Goal: Check status: Check status

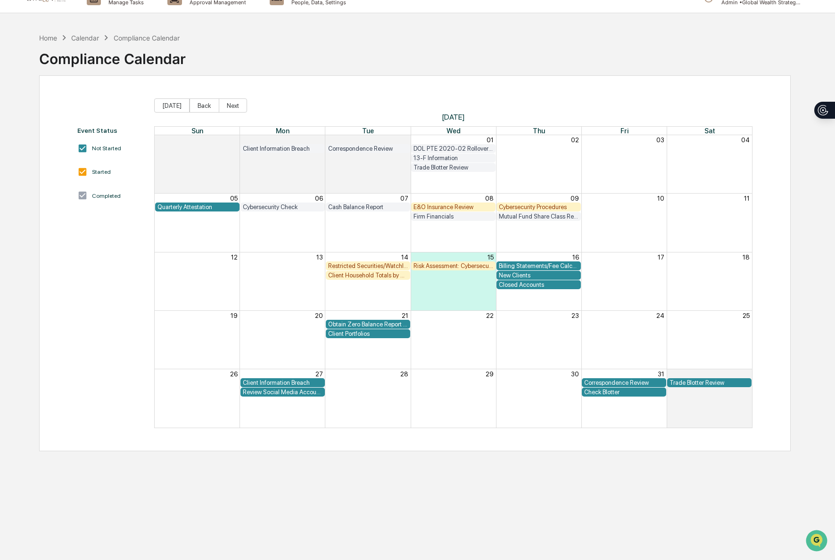
click at [129, 36] on div "Compliance Calendar" at bounding box center [147, 38] width 66 height 8
click at [124, 38] on div "Compliance Calendar" at bounding box center [147, 38] width 66 height 8
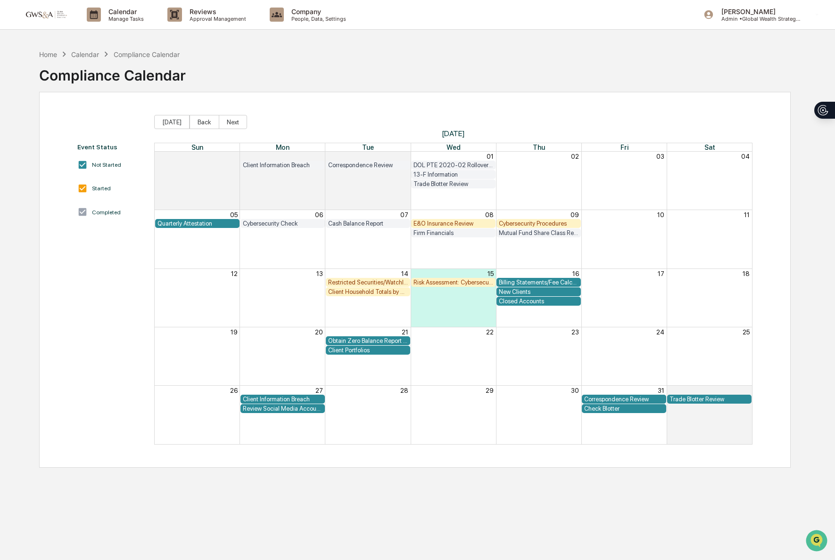
click at [58, 21] on link at bounding box center [51, 14] width 57 height 29
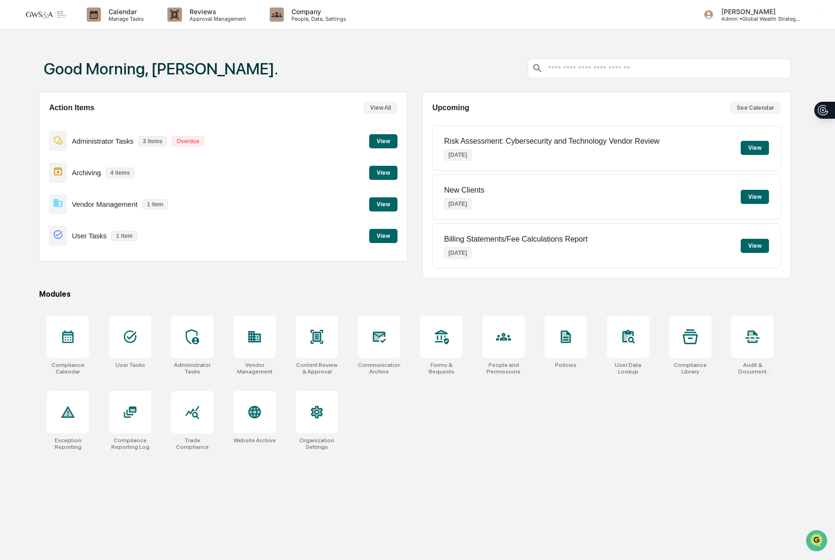
click at [387, 237] on button "View" at bounding box center [383, 236] width 28 height 14
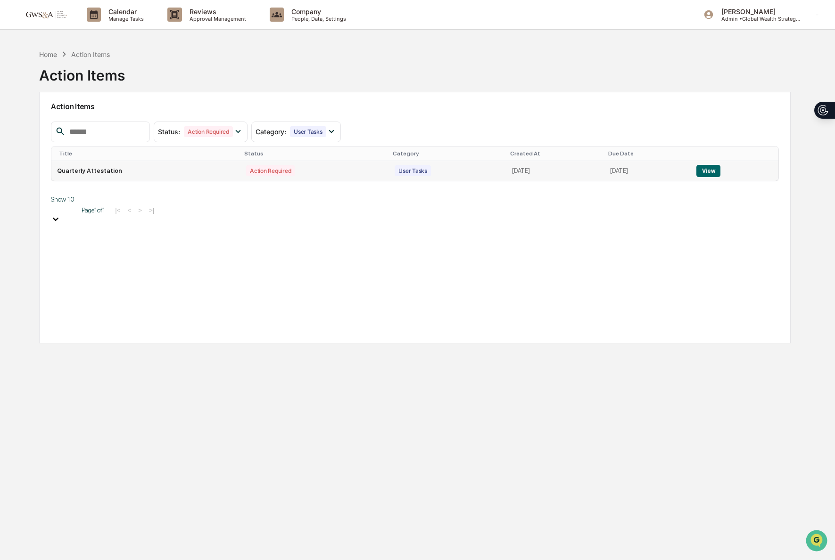
click at [720, 173] on button "View" at bounding box center [708, 171] width 24 height 12
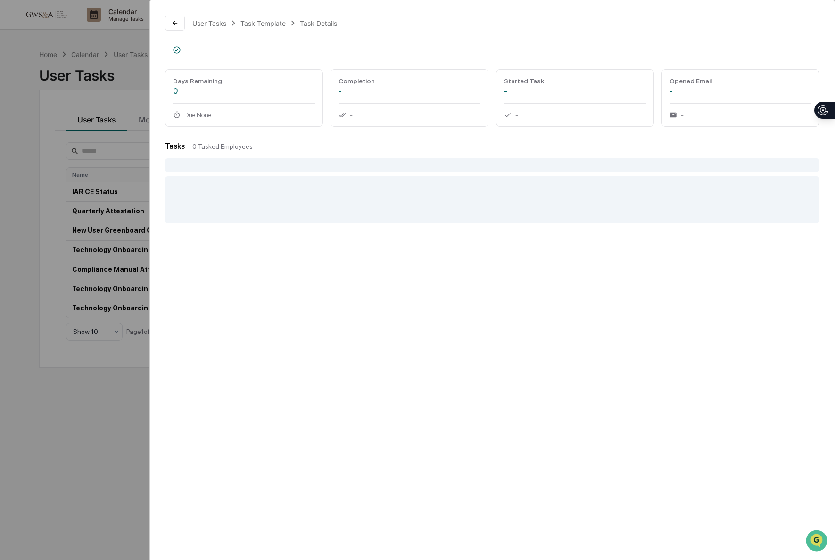
scroll to position [5, 0]
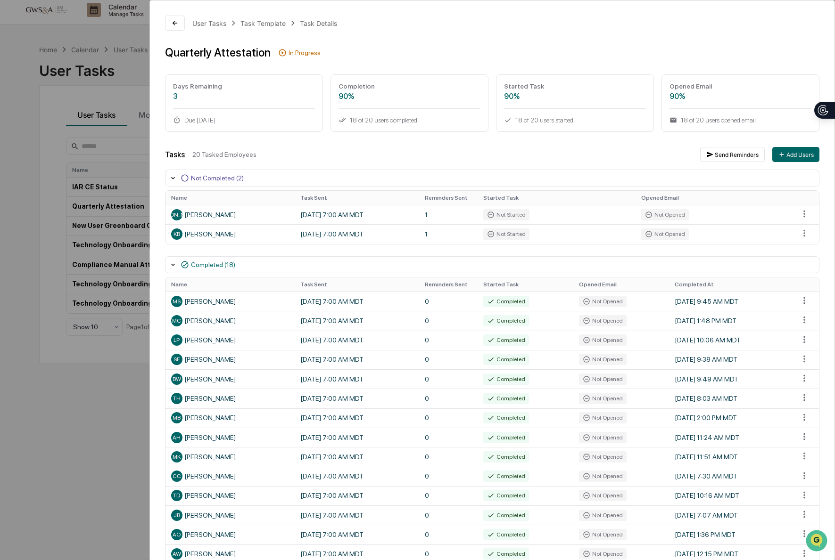
click at [353, 84] on div "Completion" at bounding box center [409, 86] width 142 height 8
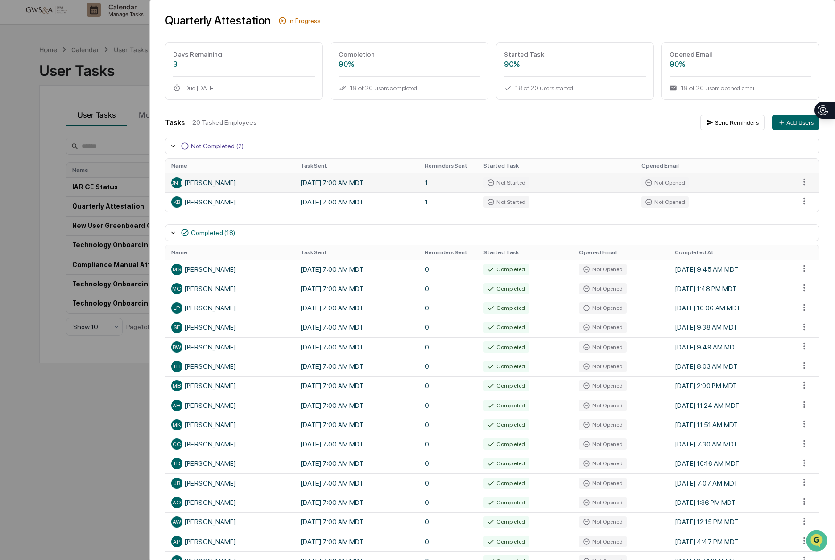
scroll to position [33, 0]
